Goal: Task Accomplishment & Management: Use online tool/utility

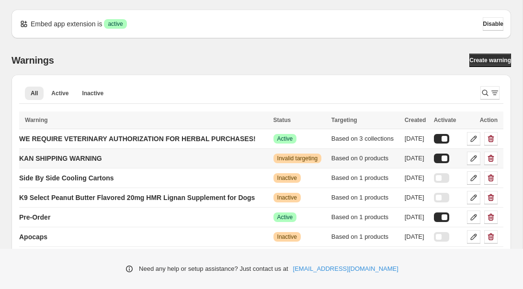
scroll to position [26, 0]
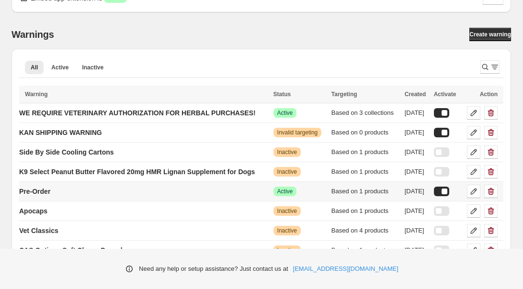
click at [449, 193] on div at bounding box center [441, 192] width 15 height 10
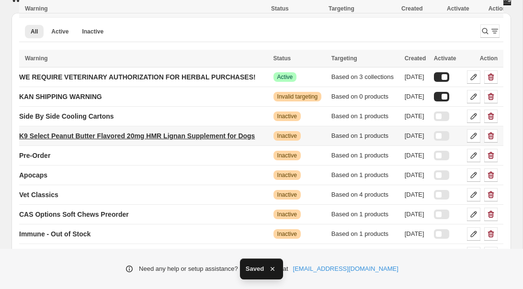
scroll to position [114, 0]
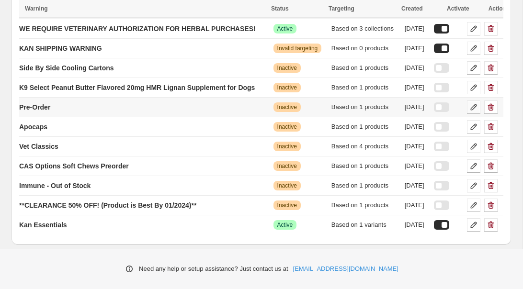
click at [478, 103] on icon at bounding box center [474, 107] width 10 height 10
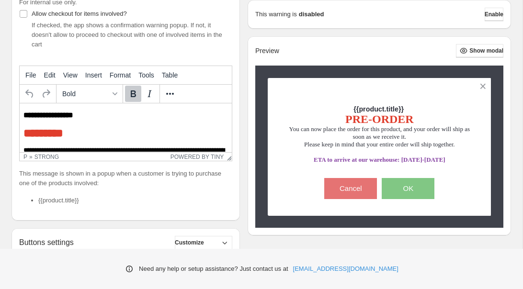
scroll to position [39, 0]
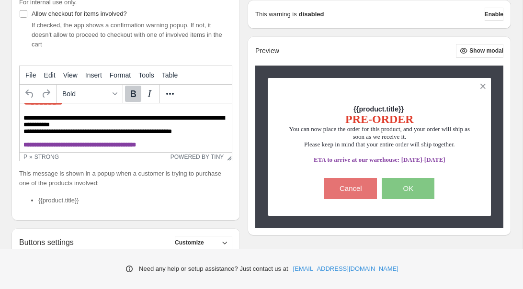
click at [169, 146] on h2 "**********" at bounding box center [125, 145] width 204 height 7
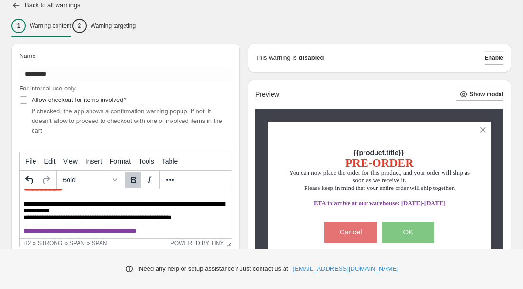
scroll to position [32, 0]
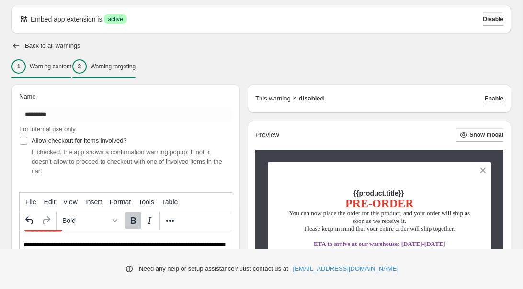
click at [135, 70] on p "Warning targeting" at bounding box center [112, 67] width 45 height 8
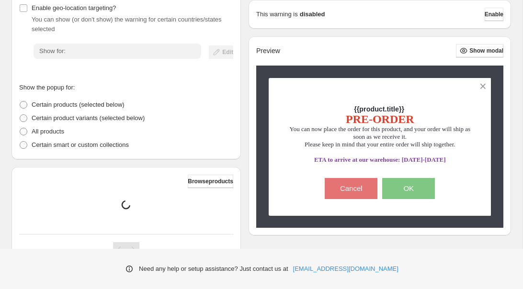
scroll to position [205, 0]
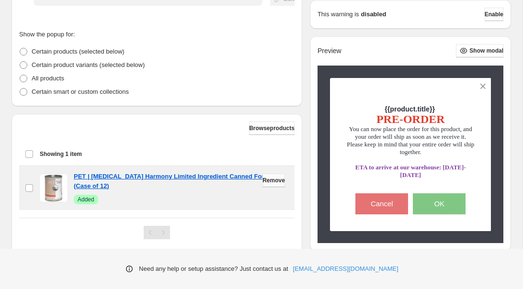
click at [270, 181] on span "Remove" at bounding box center [273, 181] width 23 height 8
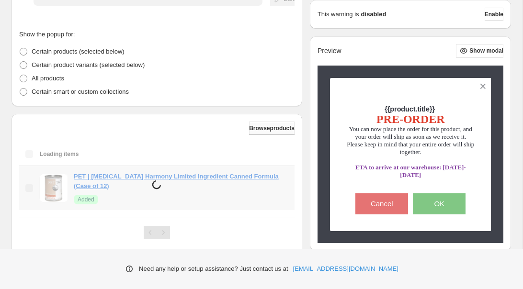
click at [266, 134] on button "Browse products" at bounding box center [271, 128] width 45 height 13
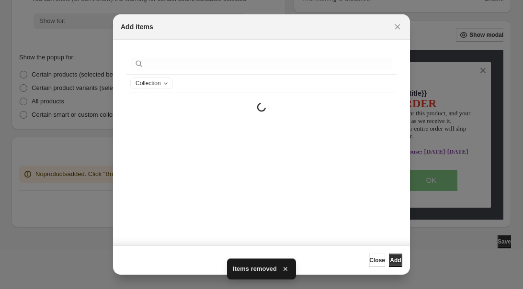
scroll to position [182, 0]
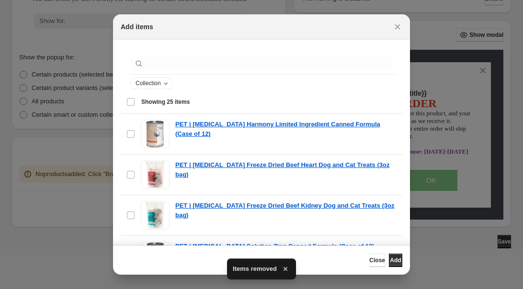
click at [230, 70] on div ":r1k:" at bounding box center [261, 63] width 270 height 21
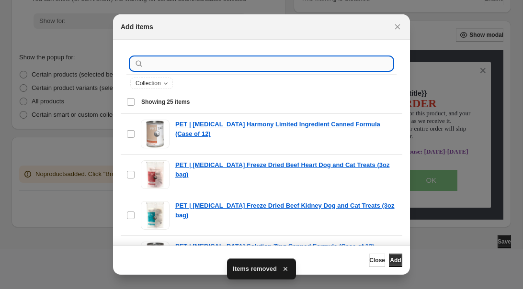
click at [226, 69] on input ":r1k:" at bounding box center [269, 63] width 247 height 13
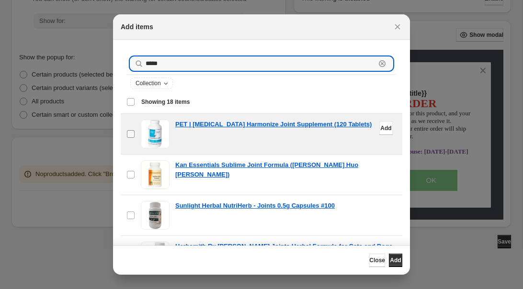
type input "*****"
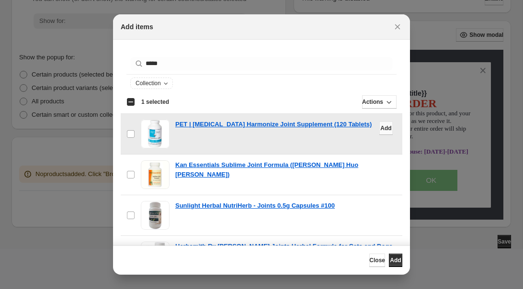
click at [384, 132] on button "Add" at bounding box center [385, 128] width 13 height 13
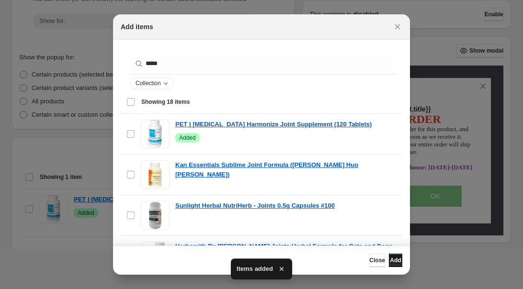
click at [392, 257] on span "Add" at bounding box center [395, 261] width 11 height 8
click at [399, 26] on icon "Close" at bounding box center [398, 27] width 10 height 10
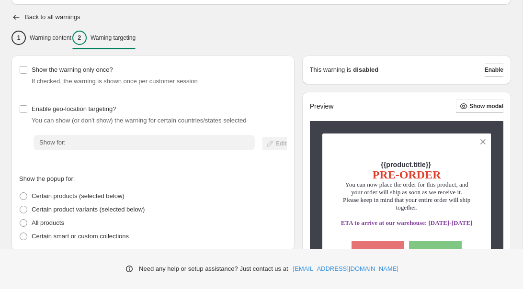
scroll to position [0, 0]
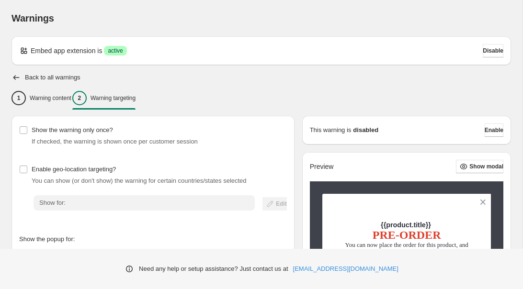
click at [47, 75] on h2 "Back to all warnings" at bounding box center [53, 78] width 56 height 8
click at [18, 77] on icon "button" at bounding box center [16, 78] width 10 height 10
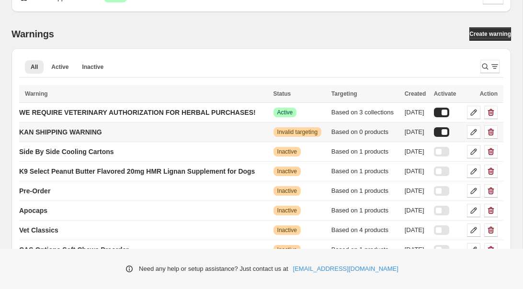
scroll to position [59, 0]
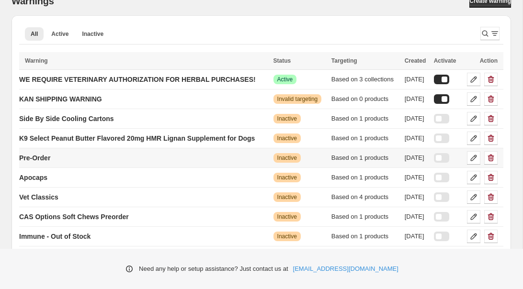
click at [449, 157] on div at bounding box center [441, 158] width 15 height 10
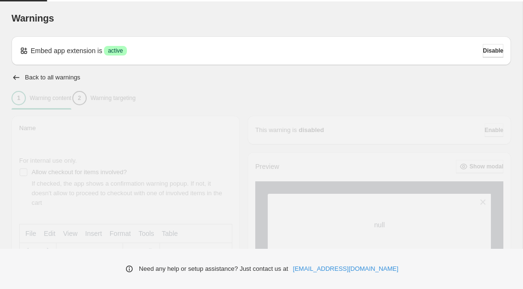
type input "*********"
